Goal: Task Accomplishment & Management: Manage account settings

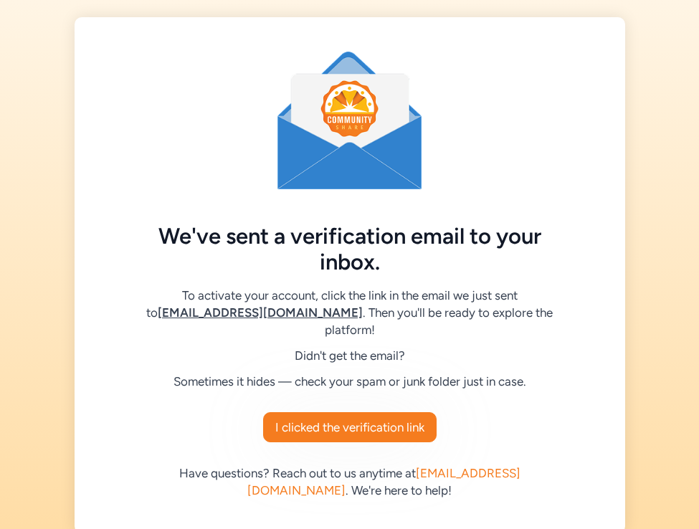
scroll to position [21, 0]
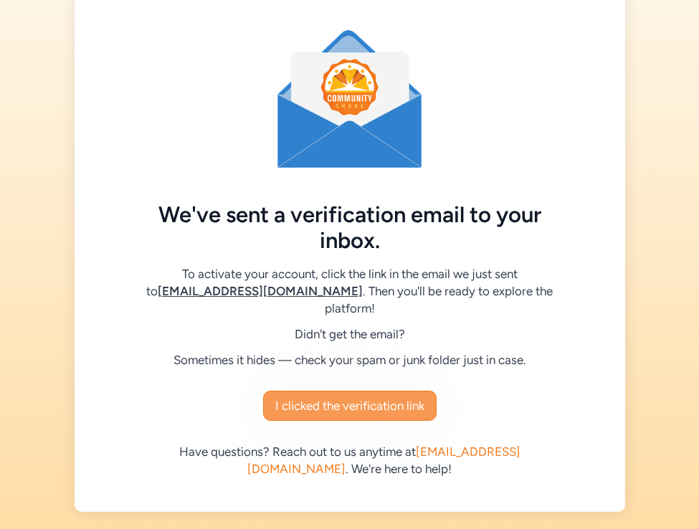
click at [348, 407] on span "I clicked the verification link" at bounding box center [349, 405] width 149 height 17
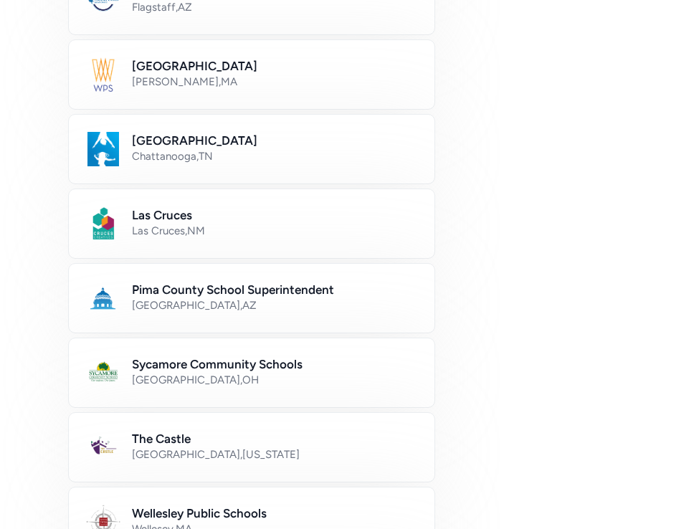
scroll to position [621, 0]
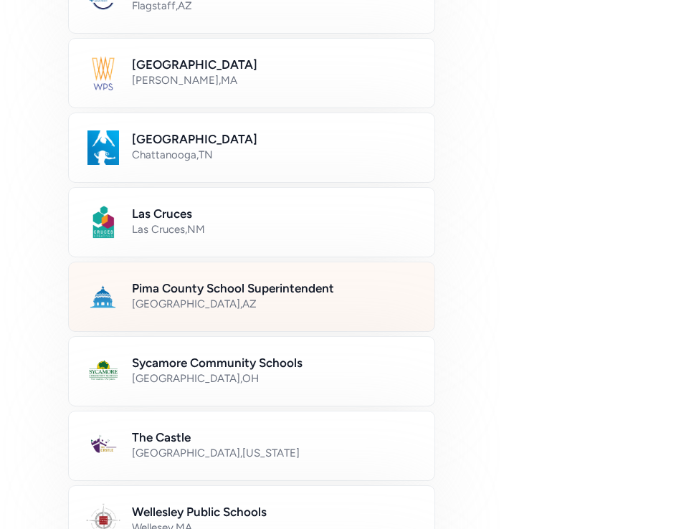
click at [188, 287] on h2 "Pima County School Superintendent" at bounding box center [274, 287] width 285 height 17
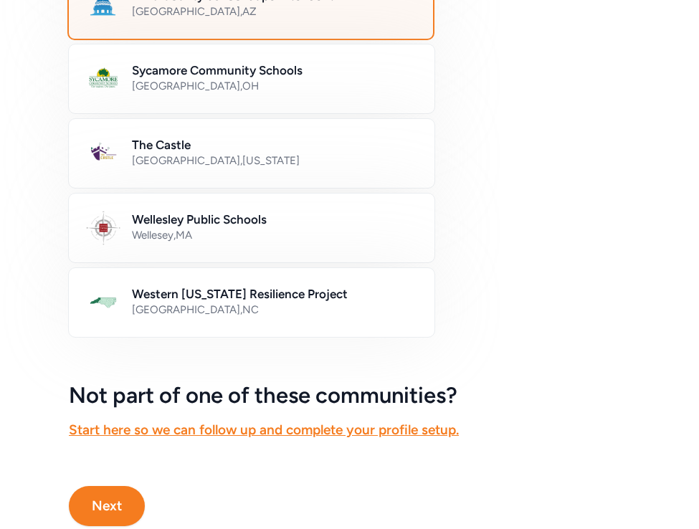
scroll to position [956, 0]
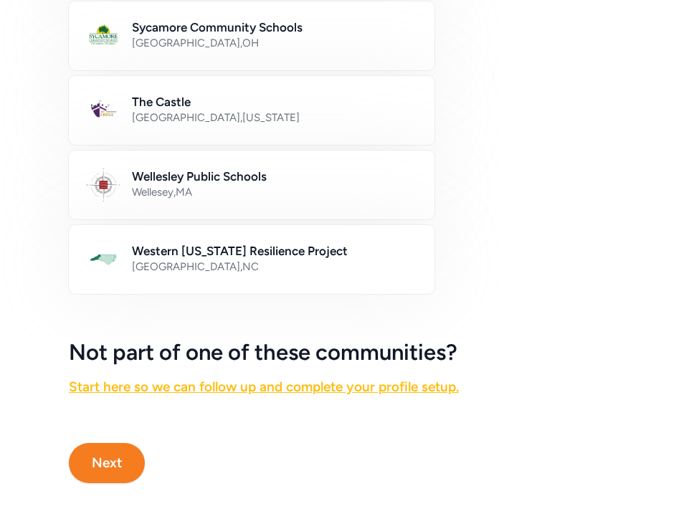
click at [248, 385] on link "Start here so we can follow up and complete your profile setup." at bounding box center [264, 386] width 390 height 16
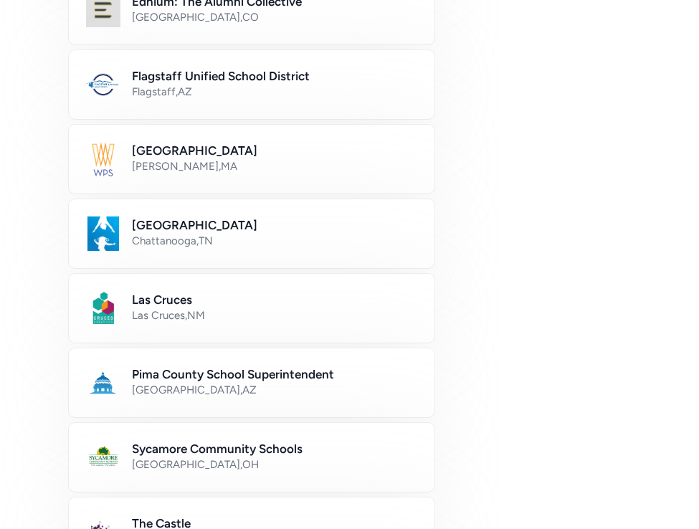
scroll to position [536, 0]
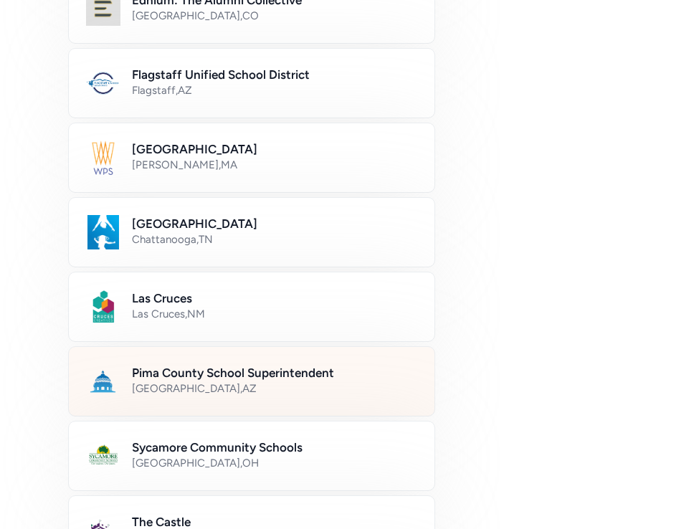
click at [221, 370] on h2 "Pima County School Superintendent" at bounding box center [274, 372] width 285 height 17
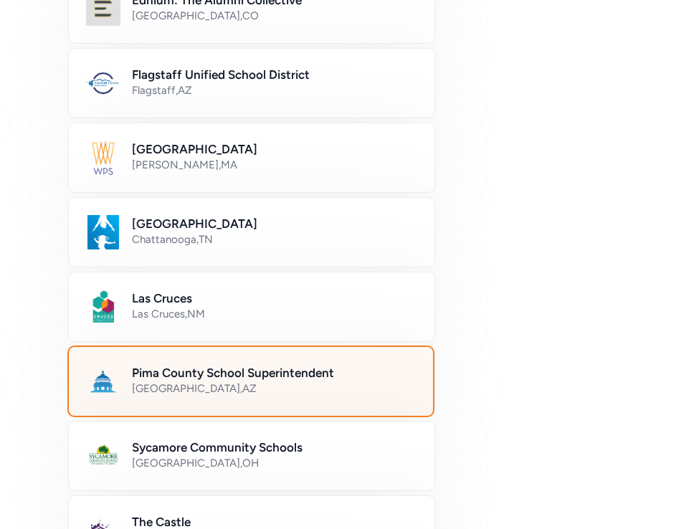
click at [197, 382] on div "Tucson , AZ" at bounding box center [274, 388] width 284 height 14
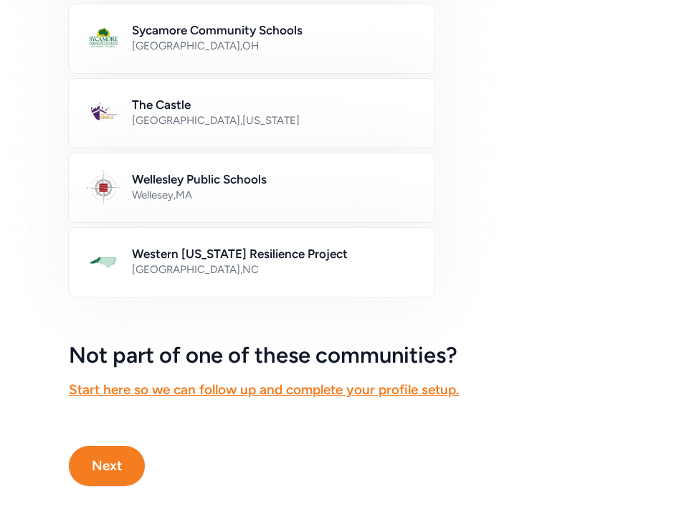
scroll to position [956, 0]
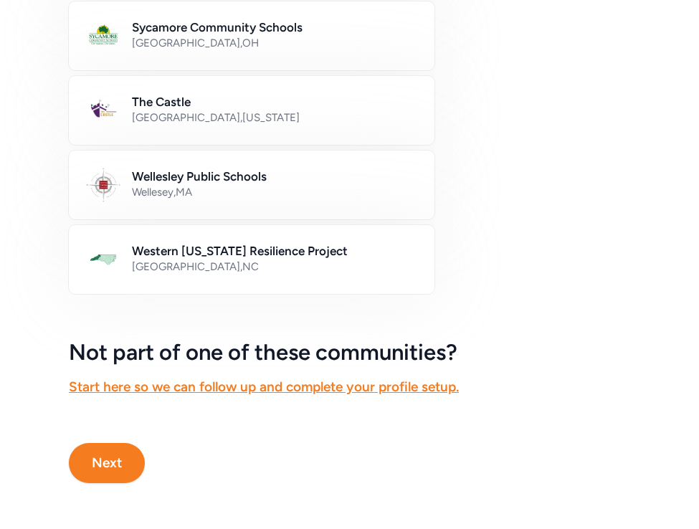
click at [107, 461] on button "Next" at bounding box center [107, 463] width 76 height 40
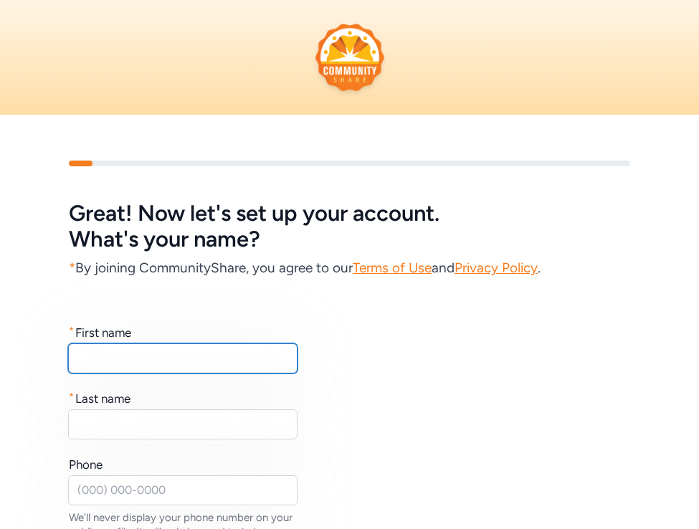
click at [165, 355] on input "text" at bounding box center [182, 358] width 229 height 30
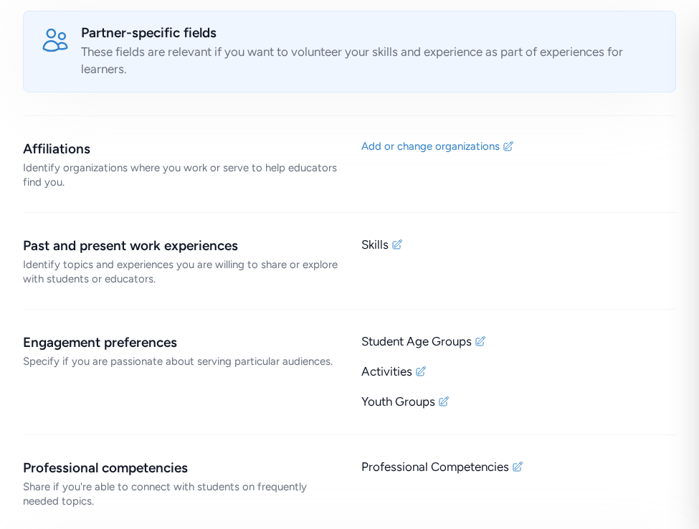
scroll to position [1011, 0]
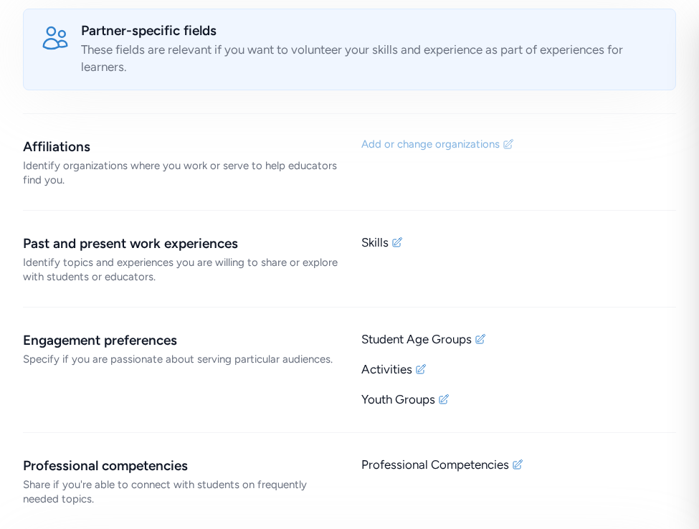
click at [423, 143] on div "Add or change organizations" at bounding box center [430, 144] width 138 height 14
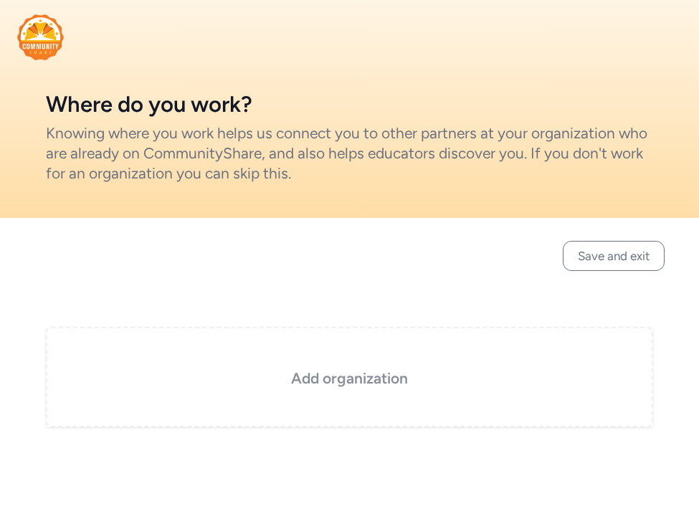
click at [365, 375] on h3 "Add organization" at bounding box center [349, 378] width 535 height 20
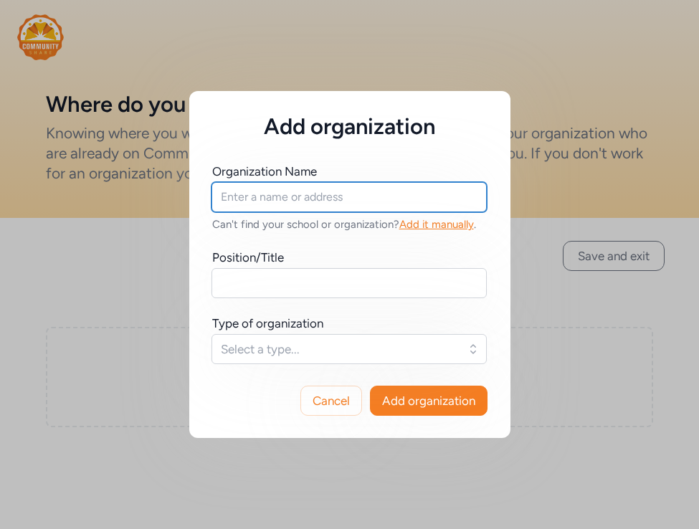
click at [380, 195] on input "text" at bounding box center [348, 197] width 275 height 30
type input "[PERSON_NAME] Dance Project"
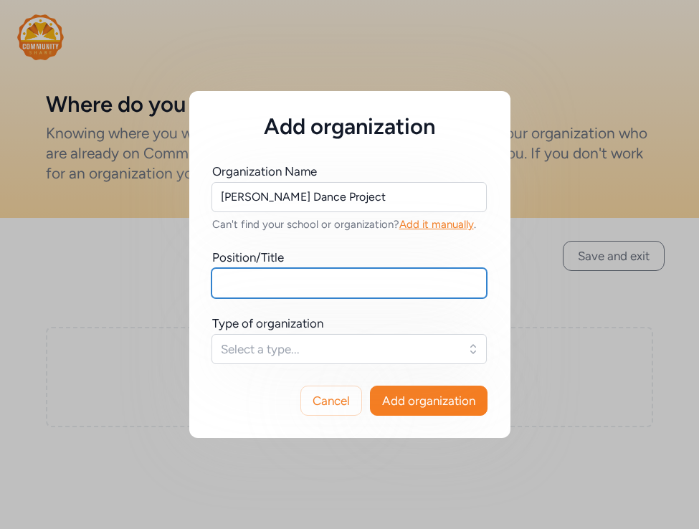
click at [310, 279] on input "text" at bounding box center [348, 283] width 275 height 30
type input "Executive Artistic Director"
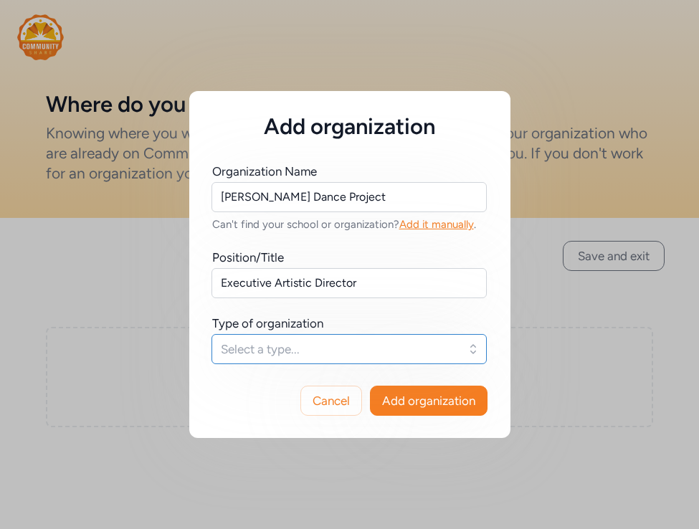
click at [351, 346] on span "Select a type..." at bounding box center [339, 348] width 236 height 17
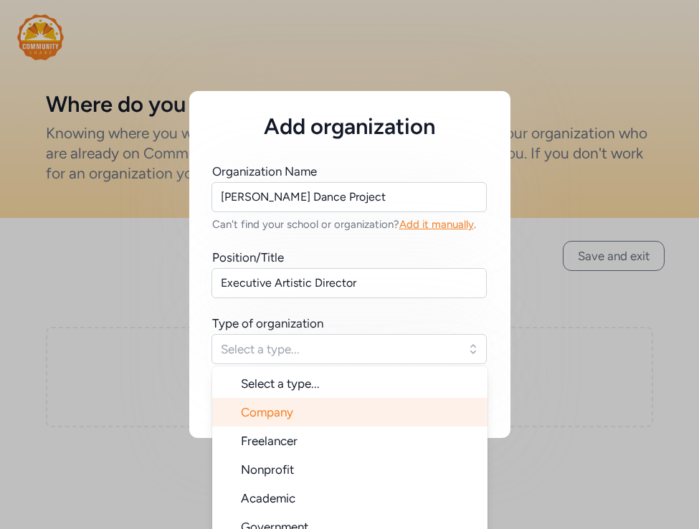
scroll to position [23, 0]
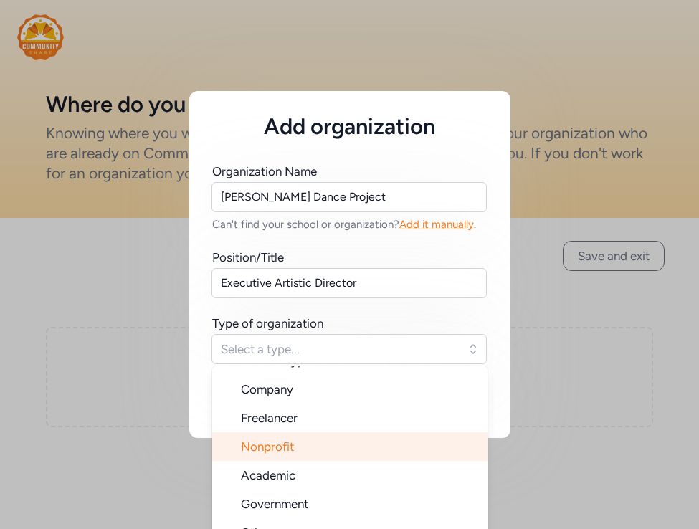
click at [281, 442] on span "Nonprofit" at bounding box center [267, 446] width 53 height 14
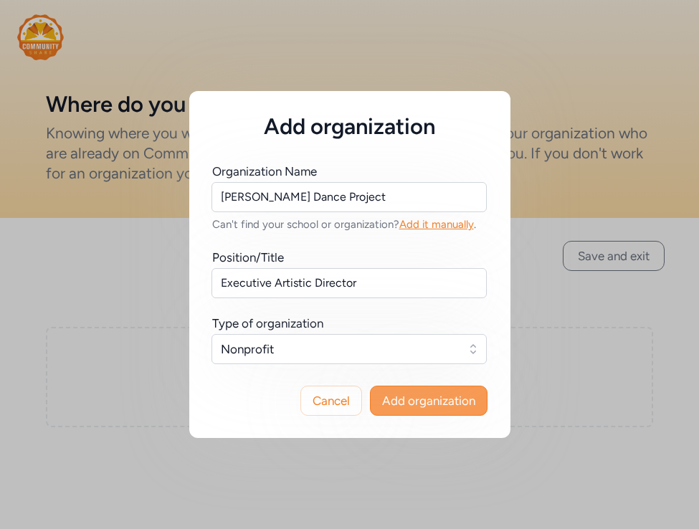
click at [412, 398] on span "Add organization" at bounding box center [428, 400] width 93 height 17
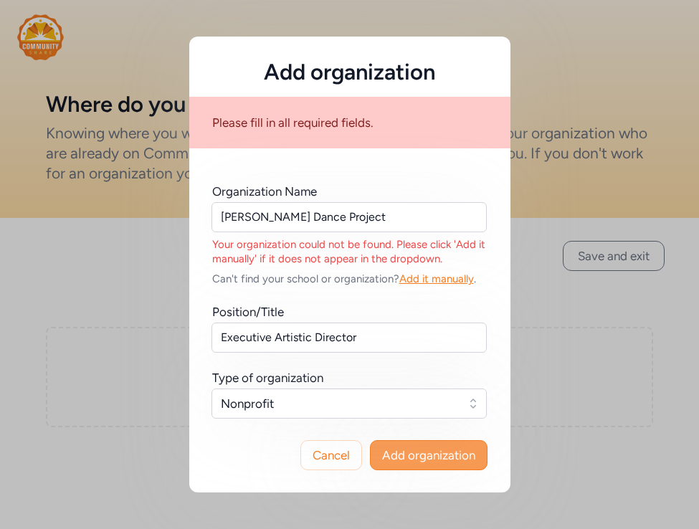
click at [415, 453] on span "Add organization" at bounding box center [428, 454] width 93 height 17
click at [447, 278] on span "Add it manually" at bounding box center [436, 278] width 75 height 13
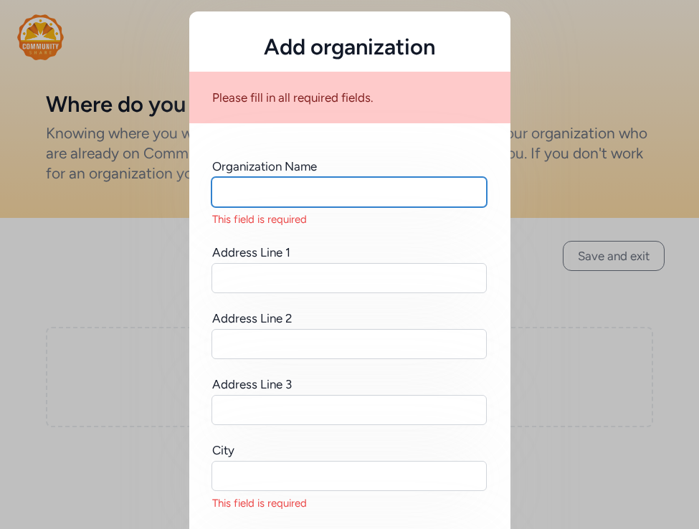
click at [339, 190] on input "text" at bounding box center [348, 192] width 275 height 30
type input "[PERSON_NAME] Dance Project"
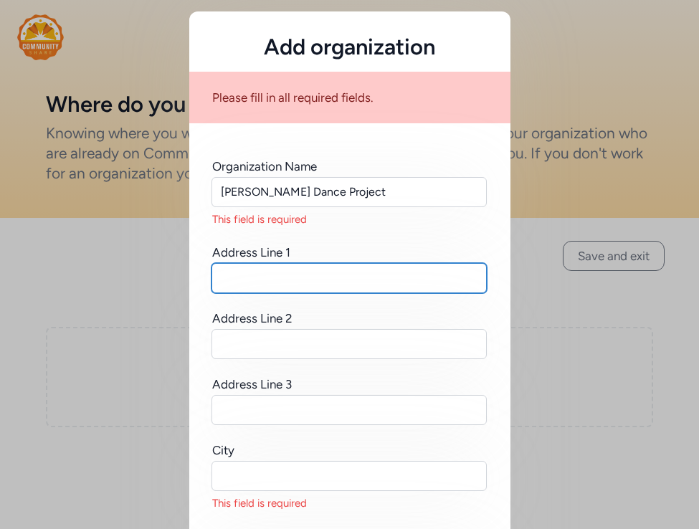
type input "[STREET_ADDRESS]"
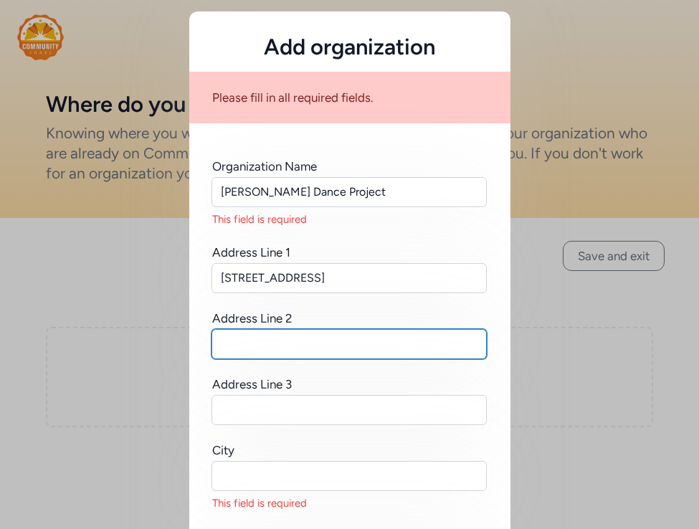
type input "Suite 110"
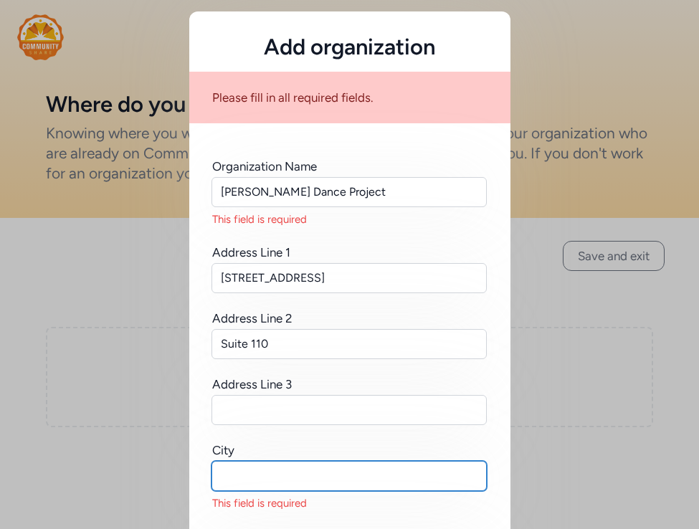
type input "[GEOGRAPHIC_DATA]"
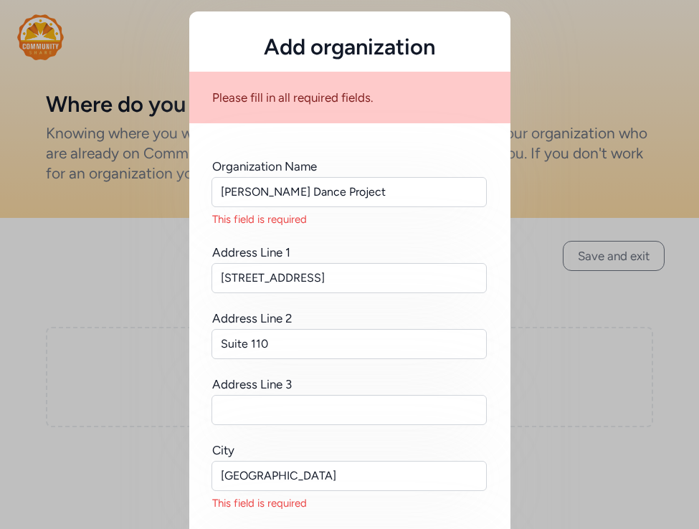
type input "AZ"
type input "85705"
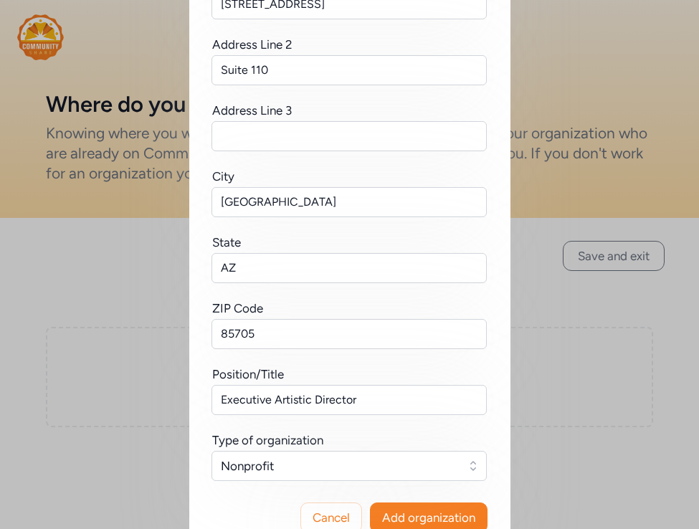
scroll to position [291, 0]
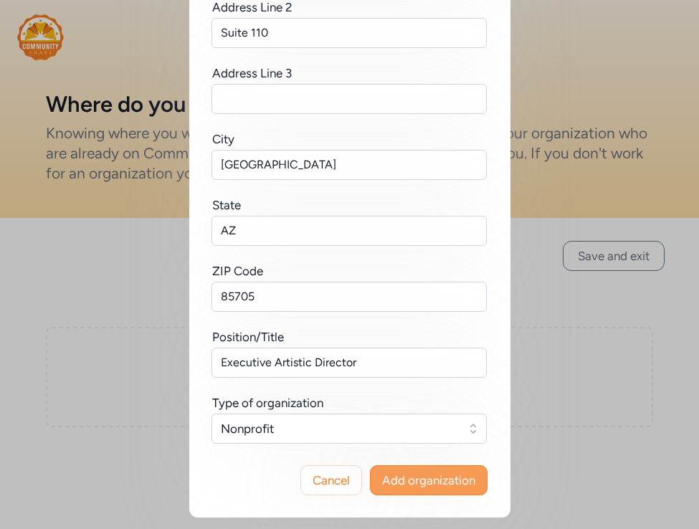
click at [412, 479] on span "Add organization" at bounding box center [428, 479] width 93 height 17
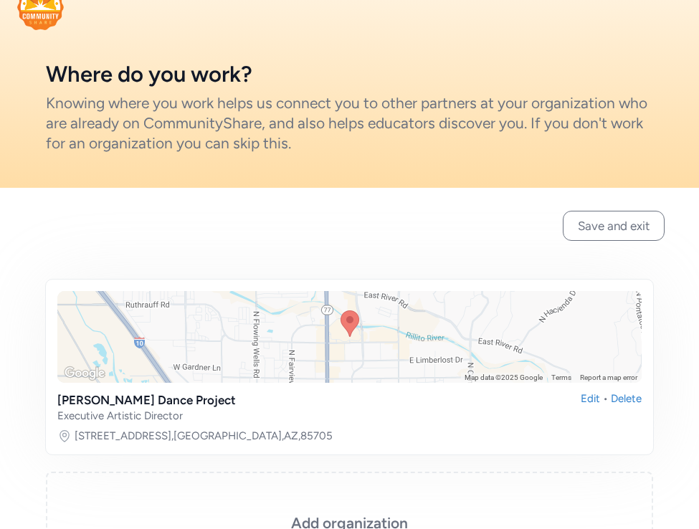
scroll to position [23, 0]
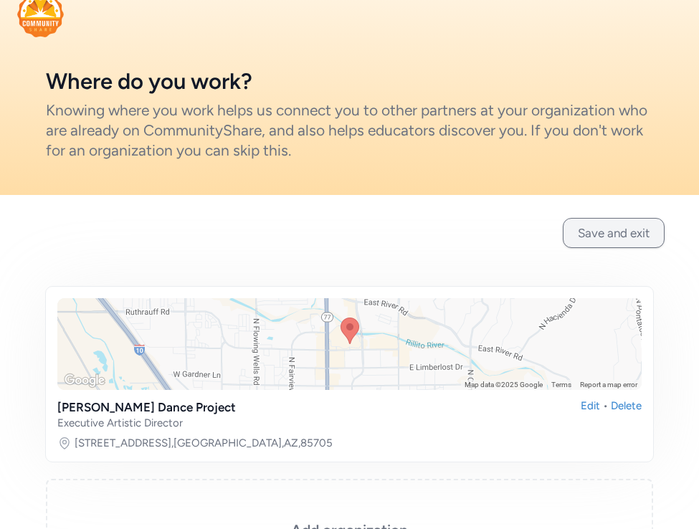
click at [608, 234] on button "Save and exit" at bounding box center [613, 233] width 102 height 30
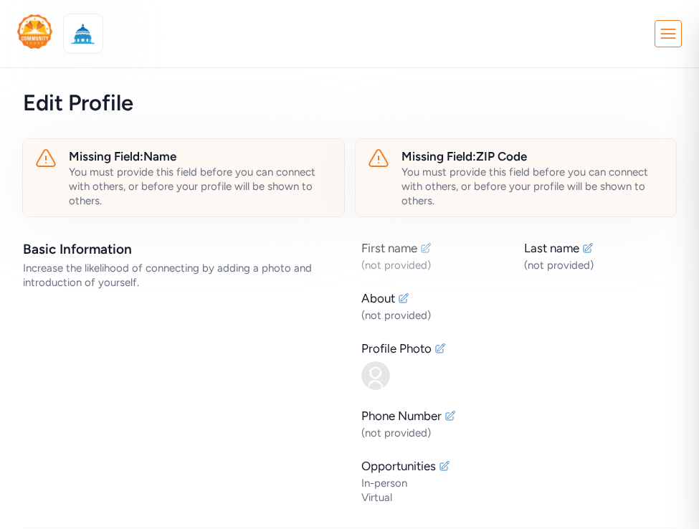
click at [403, 259] on div "(not provided)" at bounding box center [437, 265] width 152 height 14
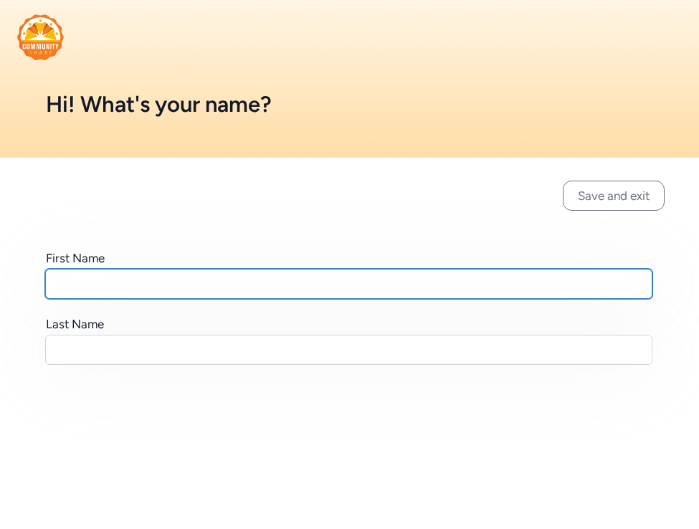
click at [330, 285] on input "text" at bounding box center [348, 284] width 607 height 30
type input "[PERSON_NAME]"
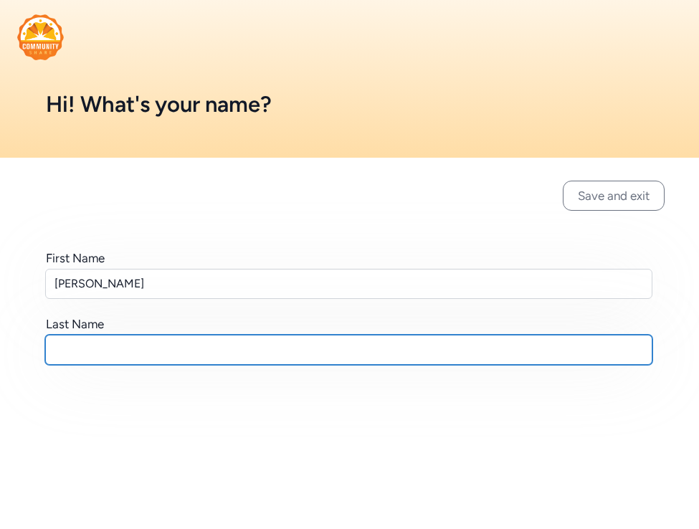
click at [282, 345] on input "text" at bounding box center [348, 350] width 607 height 30
type input "[PERSON_NAME]"
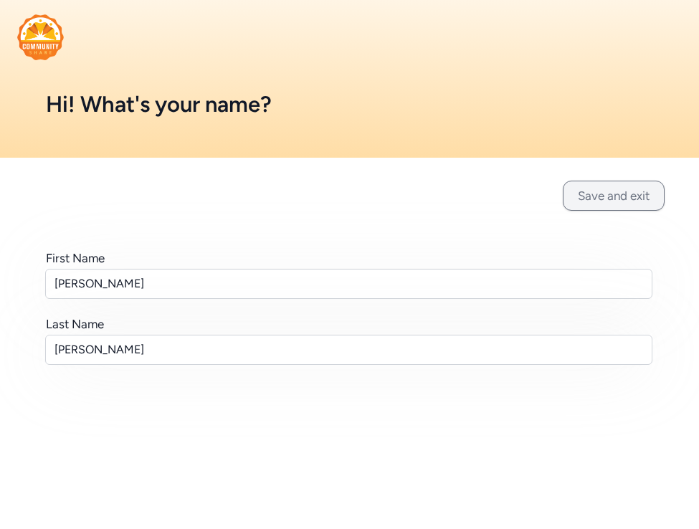
click at [615, 193] on button "Save and exit" at bounding box center [613, 196] width 102 height 30
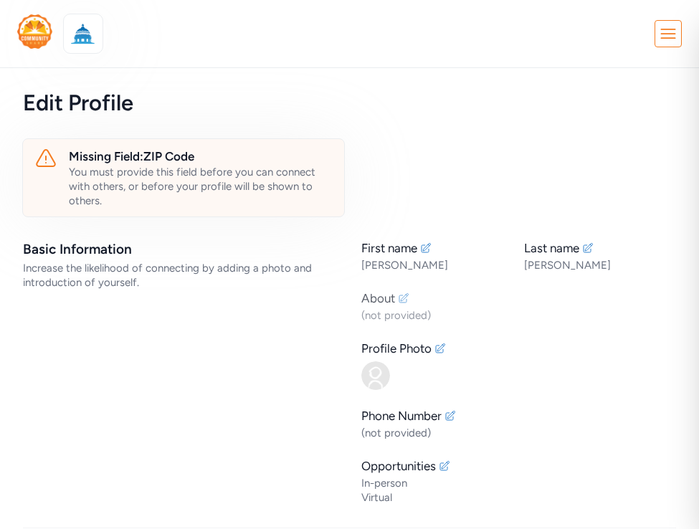
click at [386, 297] on div "About" at bounding box center [378, 297] width 34 height 17
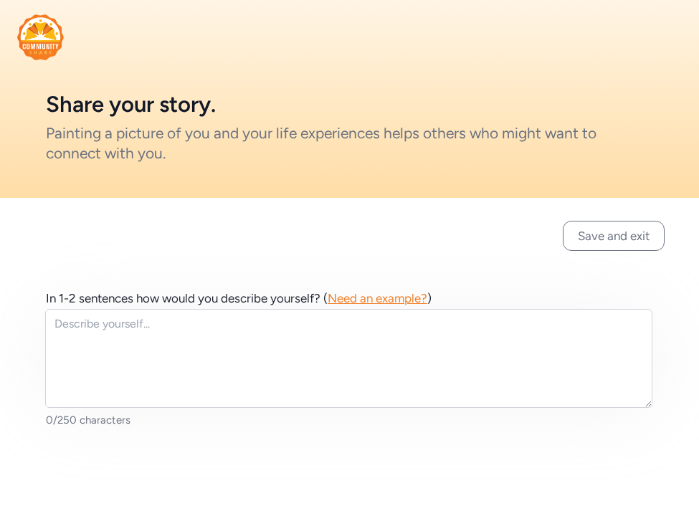
click at [387, 297] on span "Need an example?" at bounding box center [377, 298] width 100 height 14
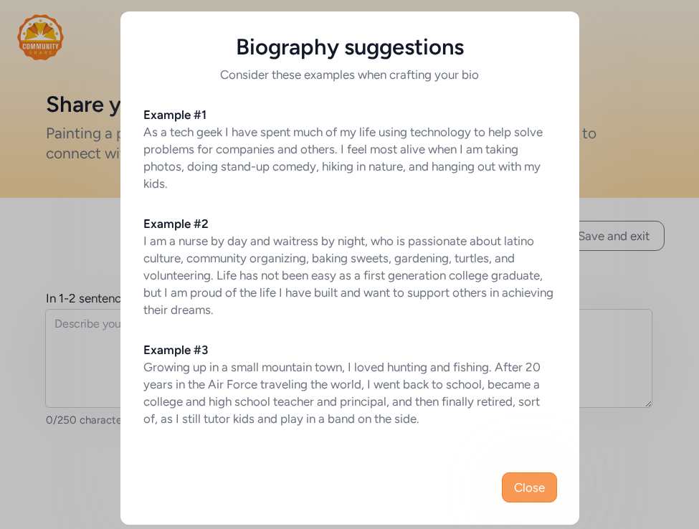
click at [536, 492] on span "Close" at bounding box center [529, 487] width 31 height 17
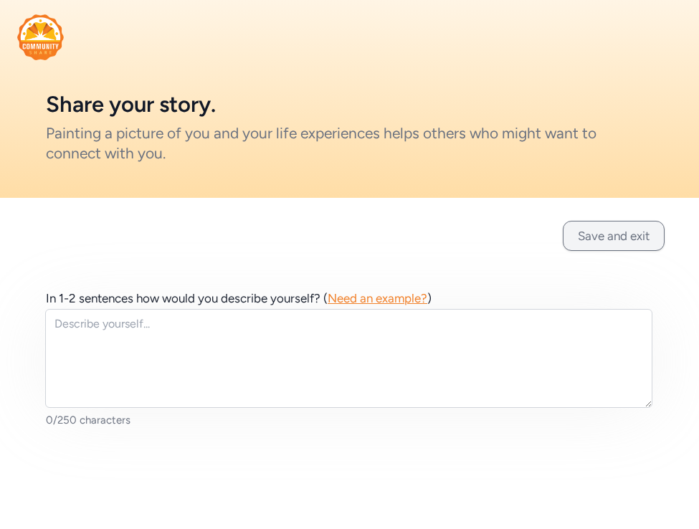
click at [612, 231] on button "Save and exit" at bounding box center [613, 236] width 102 height 30
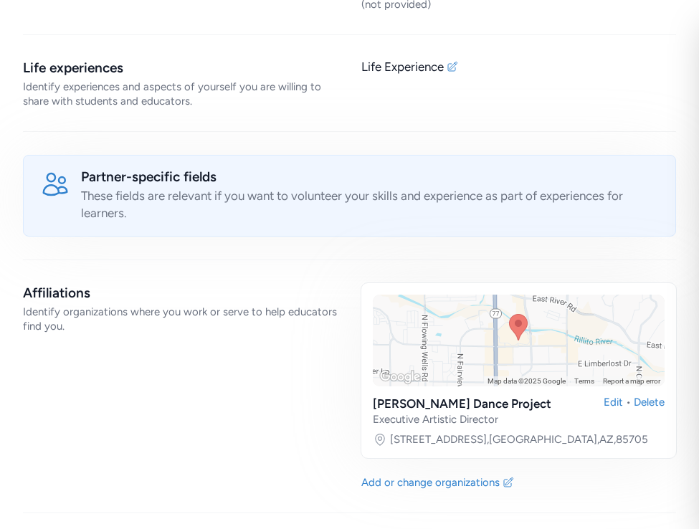
scroll to position [868, 0]
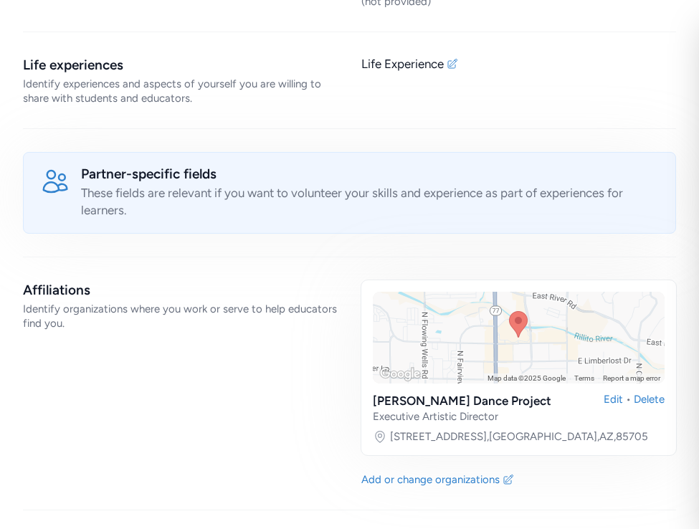
click at [307, 195] on div "These fields are relevant if you want to volunteer your skills and experience a…" at bounding box center [369, 201] width 577 height 34
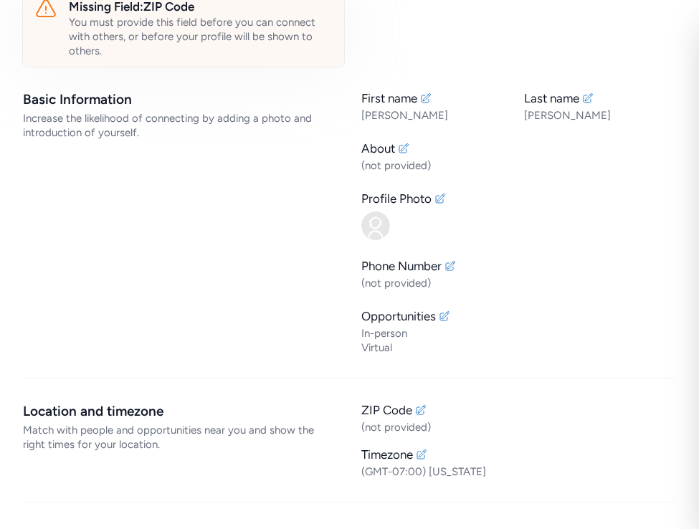
scroll to position [155, 0]
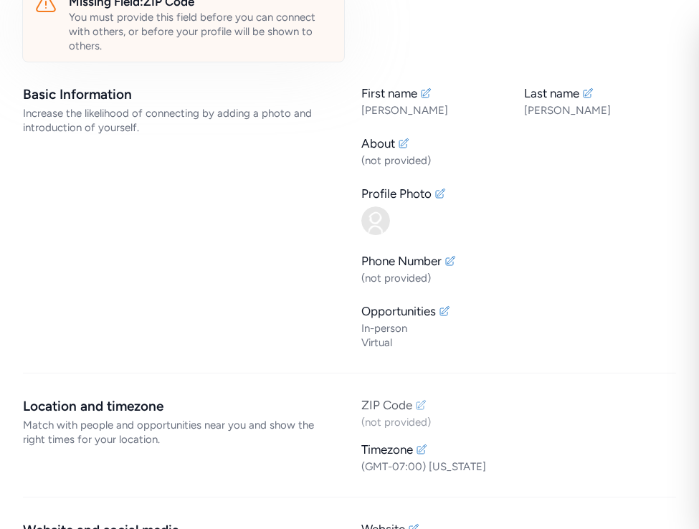
click at [386, 406] on div "ZIP Code" at bounding box center [386, 404] width 51 height 17
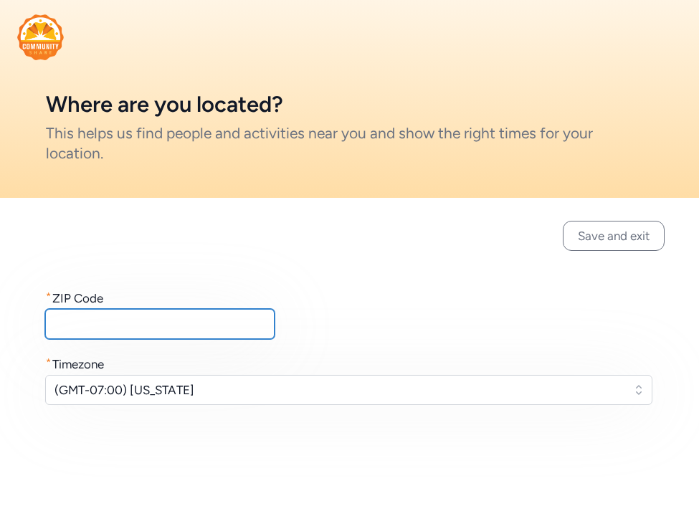
click at [197, 325] on input "text" at bounding box center [159, 324] width 229 height 30
type input "85705"
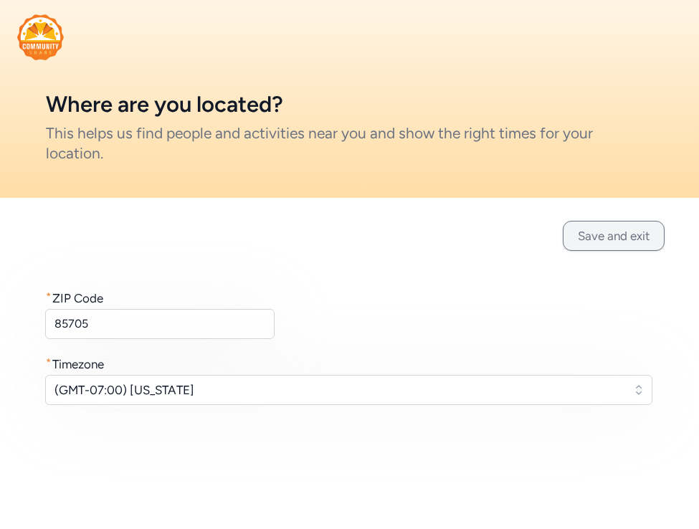
click at [581, 237] on button "Save and exit" at bounding box center [613, 236] width 102 height 30
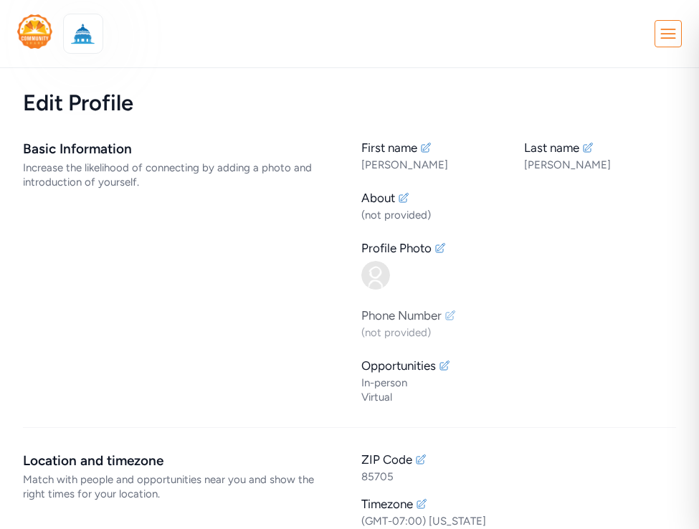
click at [398, 314] on div "Phone Number" at bounding box center [401, 315] width 80 height 17
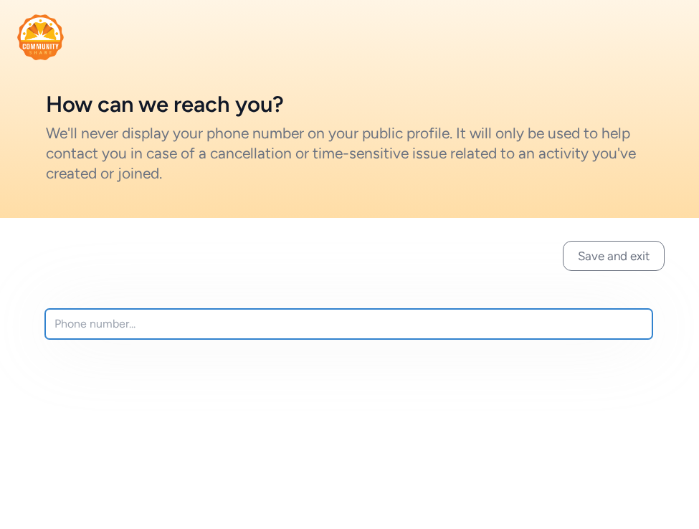
click at [327, 327] on input "text" at bounding box center [348, 324] width 607 height 30
type input "[PHONE_NUMBER]"
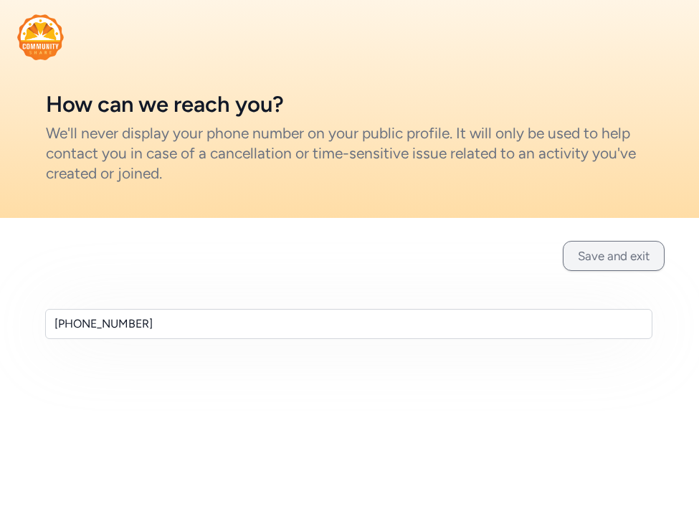
click at [608, 255] on button "Save and exit" at bounding box center [613, 256] width 102 height 30
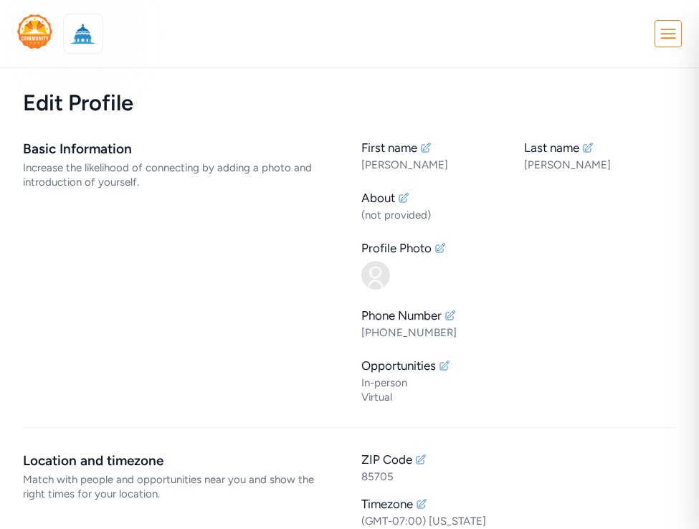
click at [669, 32] on icon at bounding box center [668, 34] width 26 height 26
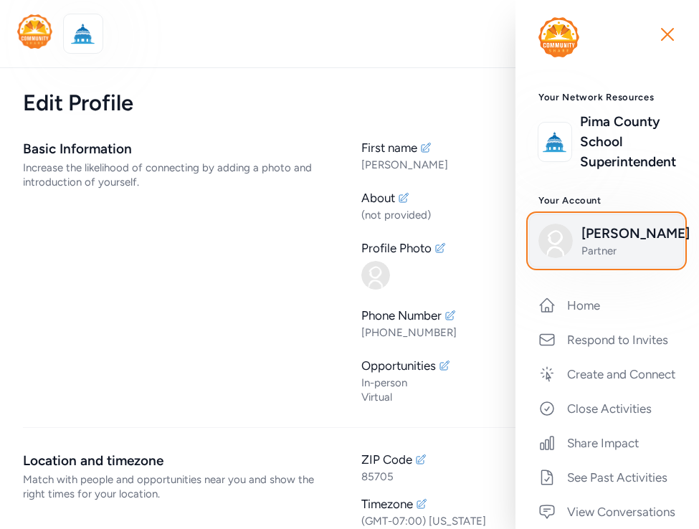
click at [665, 231] on span "[PERSON_NAME]" at bounding box center [627, 234] width 93 height 20
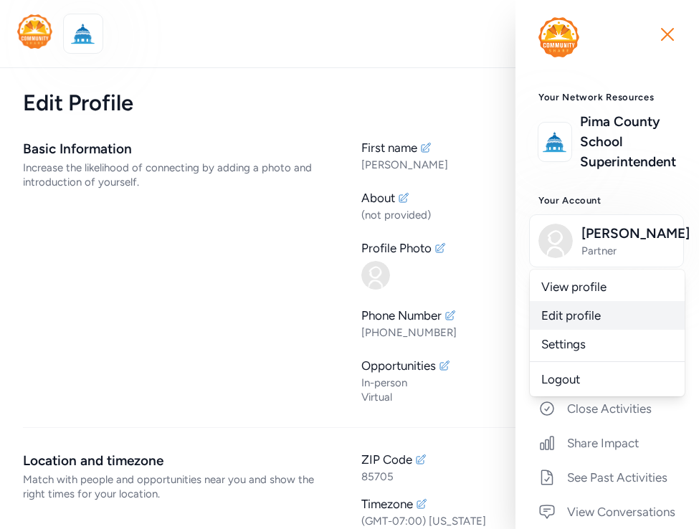
click at [588, 310] on link "Edit profile" at bounding box center [607, 315] width 155 height 29
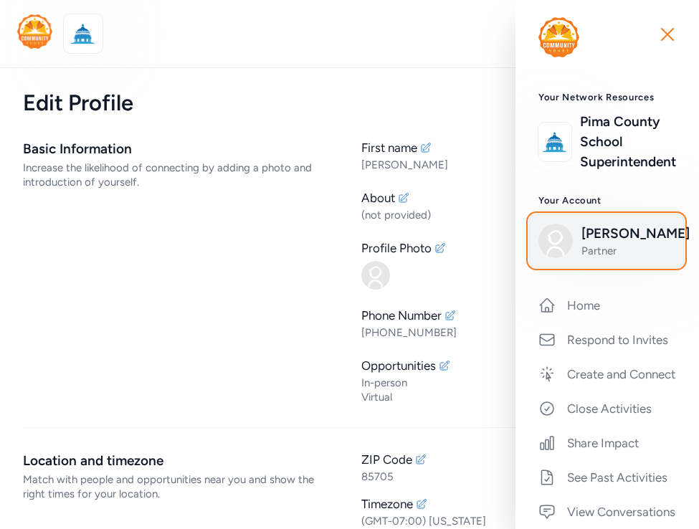
click at [656, 231] on span "[PERSON_NAME]" at bounding box center [627, 234] width 93 height 20
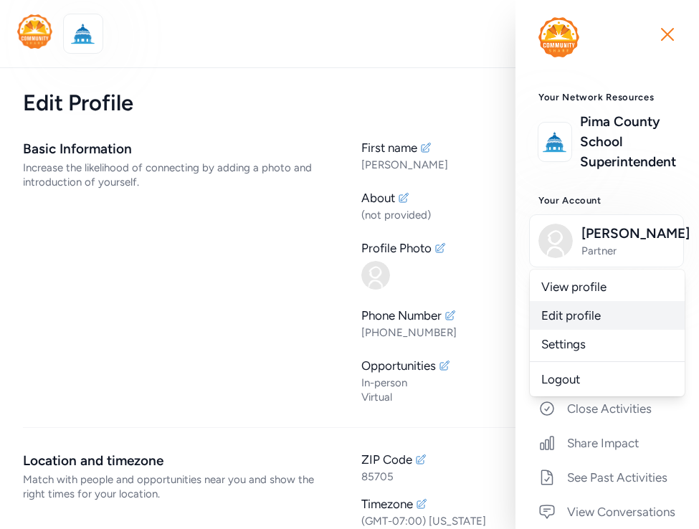
click at [569, 315] on link "Edit profile" at bounding box center [607, 315] width 155 height 29
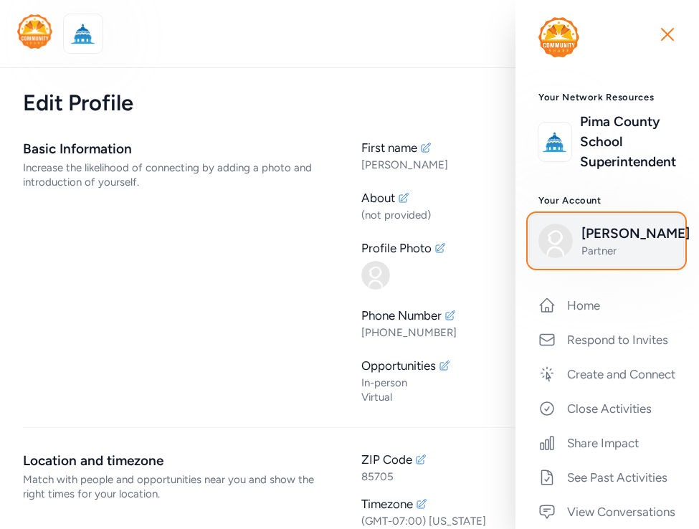
click at [623, 251] on span "Partner" at bounding box center [627, 251] width 93 height 14
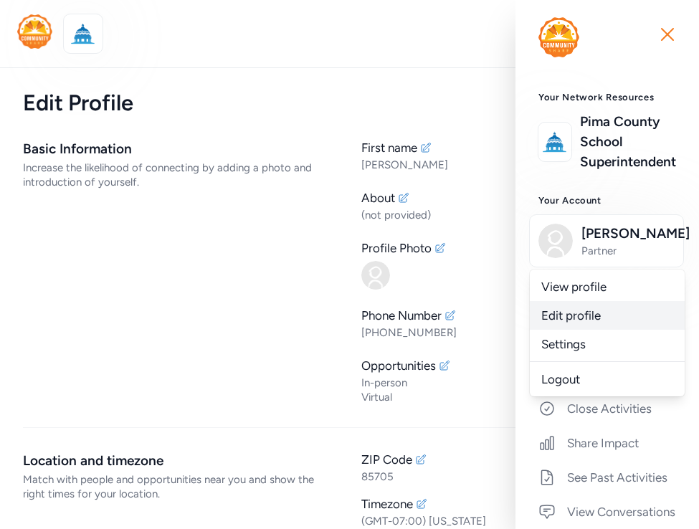
click at [562, 312] on link "Edit profile" at bounding box center [607, 315] width 155 height 29
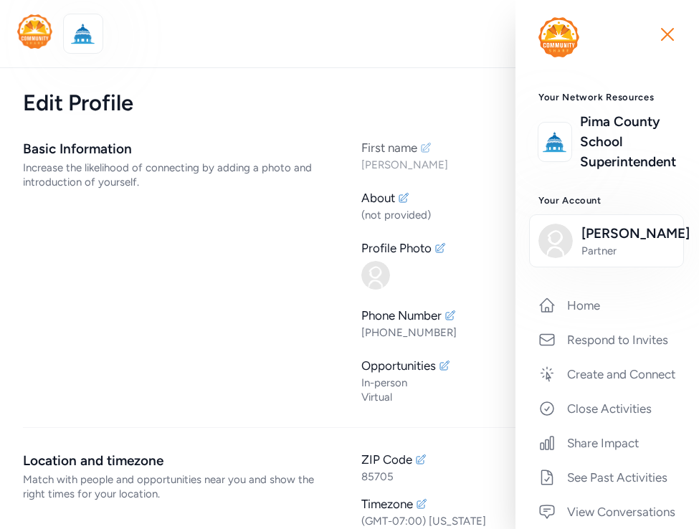
click at [385, 163] on div "[PERSON_NAME]" at bounding box center [437, 165] width 152 height 14
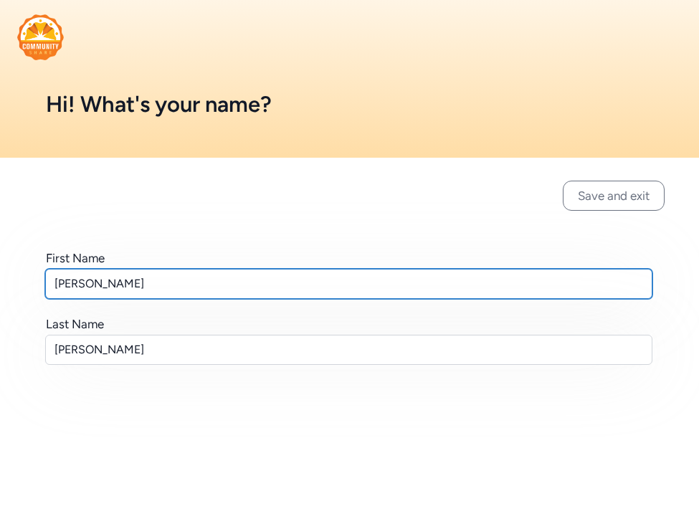
drag, startPoint x: 82, startPoint y: 285, endPoint x: 39, endPoint y: 280, distance: 43.3
click at [39, 280] on div "First Name [PERSON_NAME] Last Name [PERSON_NAME]" at bounding box center [349, 307] width 699 height 298
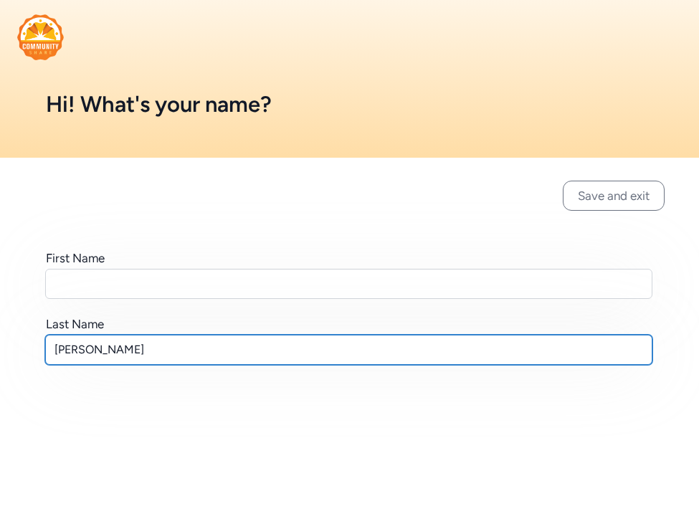
drag, startPoint x: 90, startPoint y: 350, endPoint x: -6, endPoint y: 342, distance: 95.6
click at [0, 342] on html "Hi! What's your name? Save and exit First Name Last Name [PERSON_NAME]" at bounding box center [349, 264] width 699 height 529
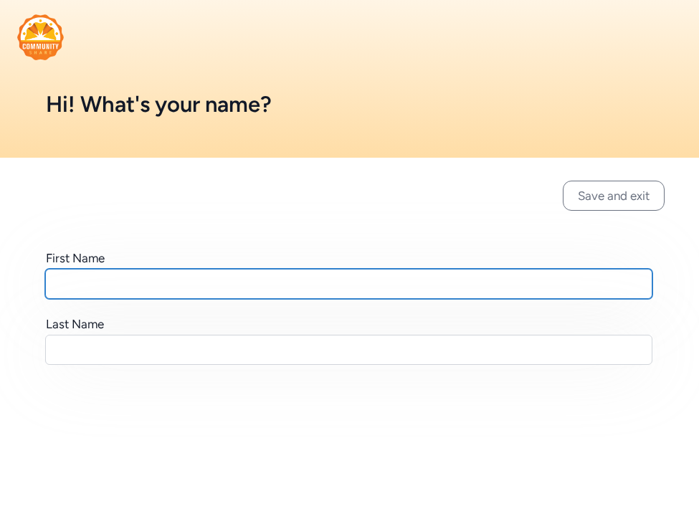
click at [59, 284] on input "text" at bounding box center [348, 284] width 607 height 30
type input "[PERSON_NAME] Dance Project"
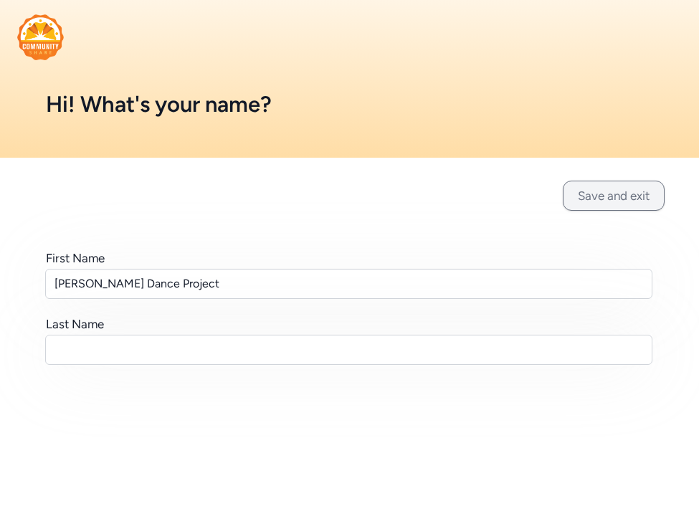
click at [613, 198] on button "Save and exit" at bounding box center [613, 196] width 102 height 30
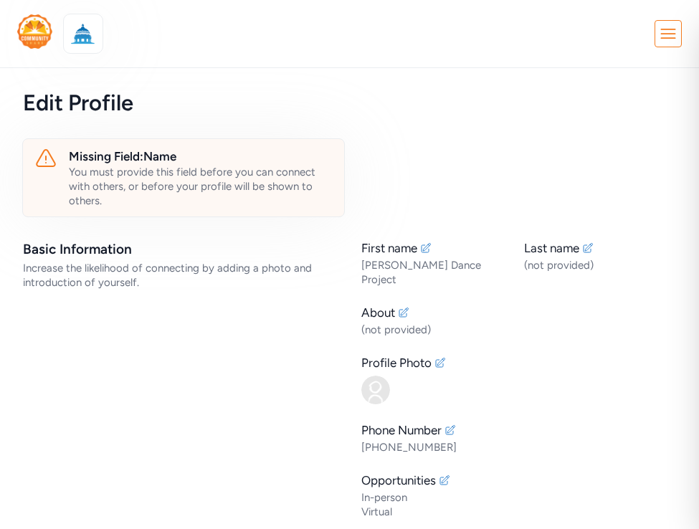
click at [666, 31] on icon at bounding box center [668, 34] width 26 height 26
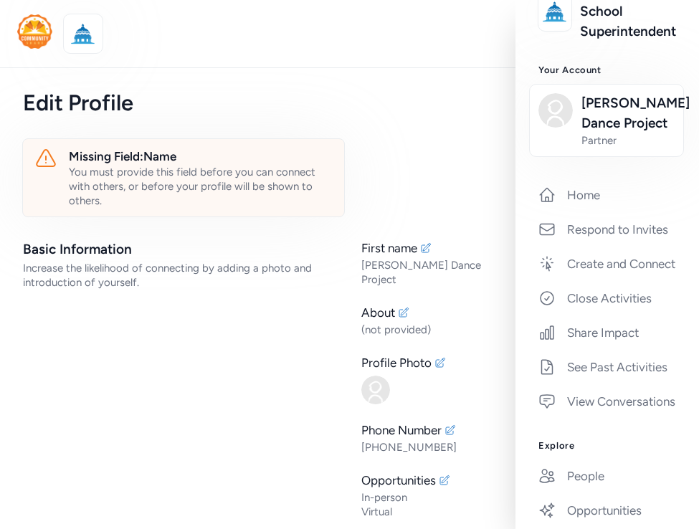
scroll to position [130, 0]
click at [599, 267] on link "Create and Connect" at bounding box center [607, 265] width 161 height 32
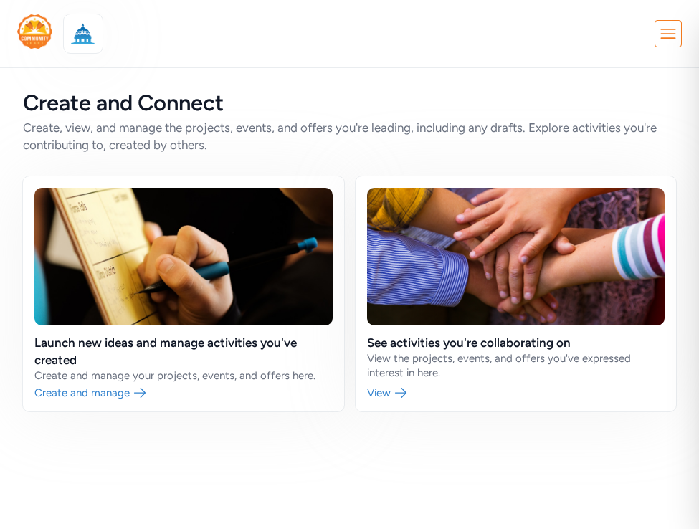
click at [355, 456] on div "Close Your Network Resources [GEOGRAPHIC_DATA] Superintendent Your Account [PER…" at bounding box center [349, 264] width 699 height 529
click at [97, 391] on link at bounding box center [183, 293] width 321 height 235
